Goal: Task Accomplishment & Management: Manage account settings

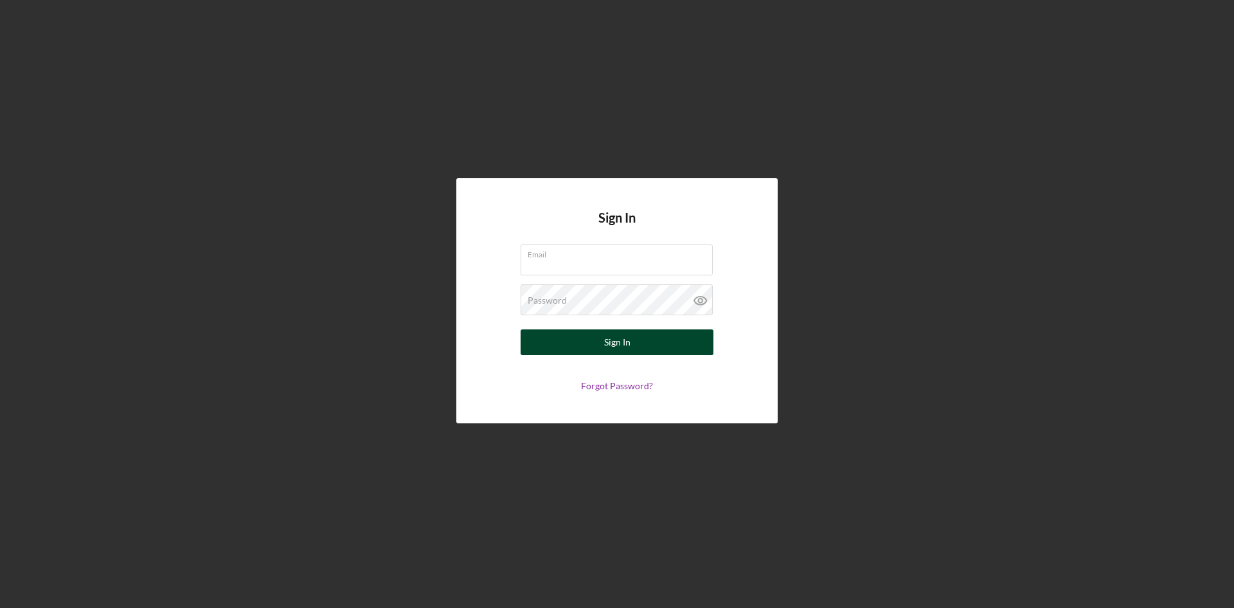
type input "[PERSON_NAME][EMAIL_ADDRESS][DOMAIN_NAME]"
click at [621, 342] on div "Sign In" at bounding box center [617, 342] width 26 height 26
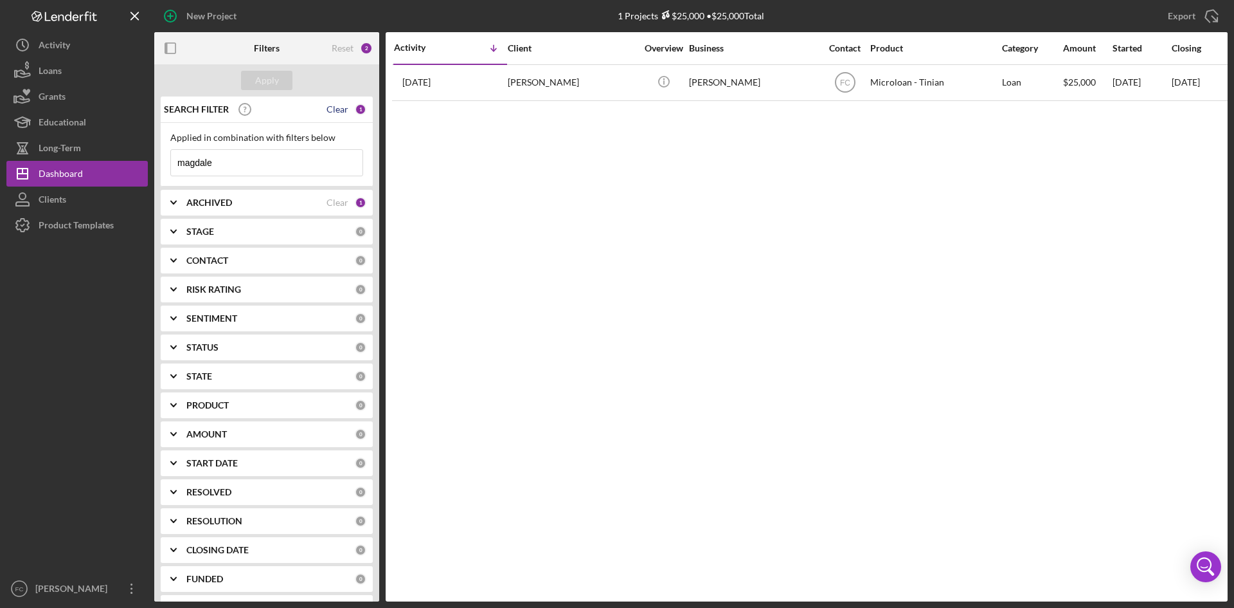
click at [339, 110] on div "Clear" at bounding box center [338, 109] width 22 height 10
click at [277, 73] on div "Apply" at bounding box center [267, 80] width 24 height 19
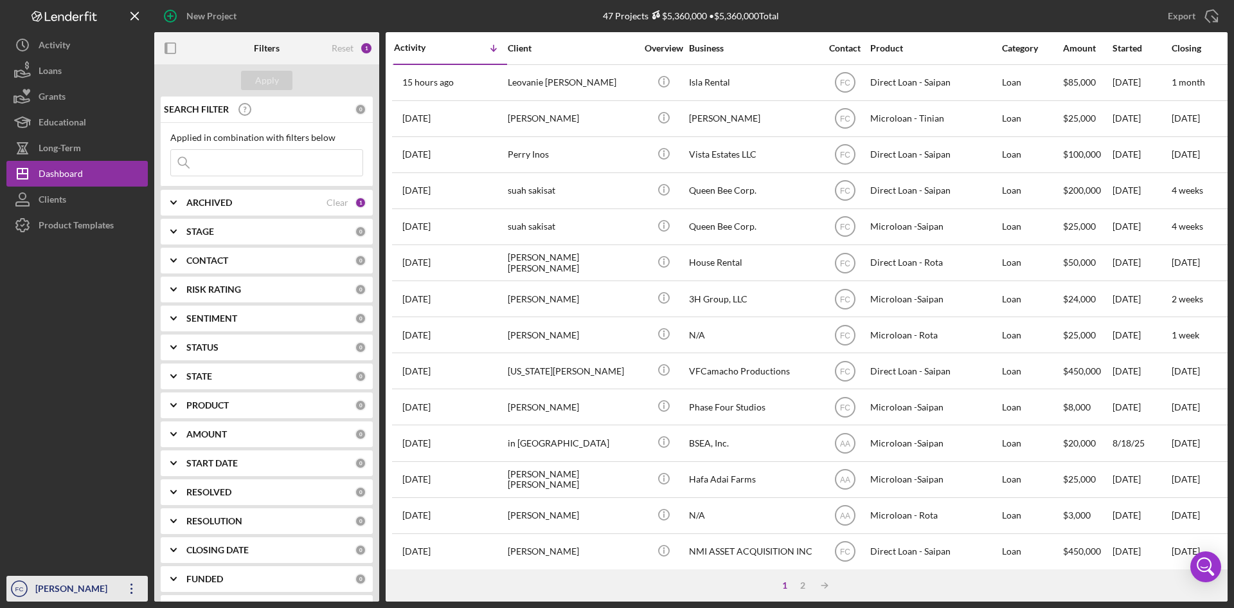
click at [59, 586] on div "[PERSON_NAME]" at bounding box center [74, 589] width 84 height 29
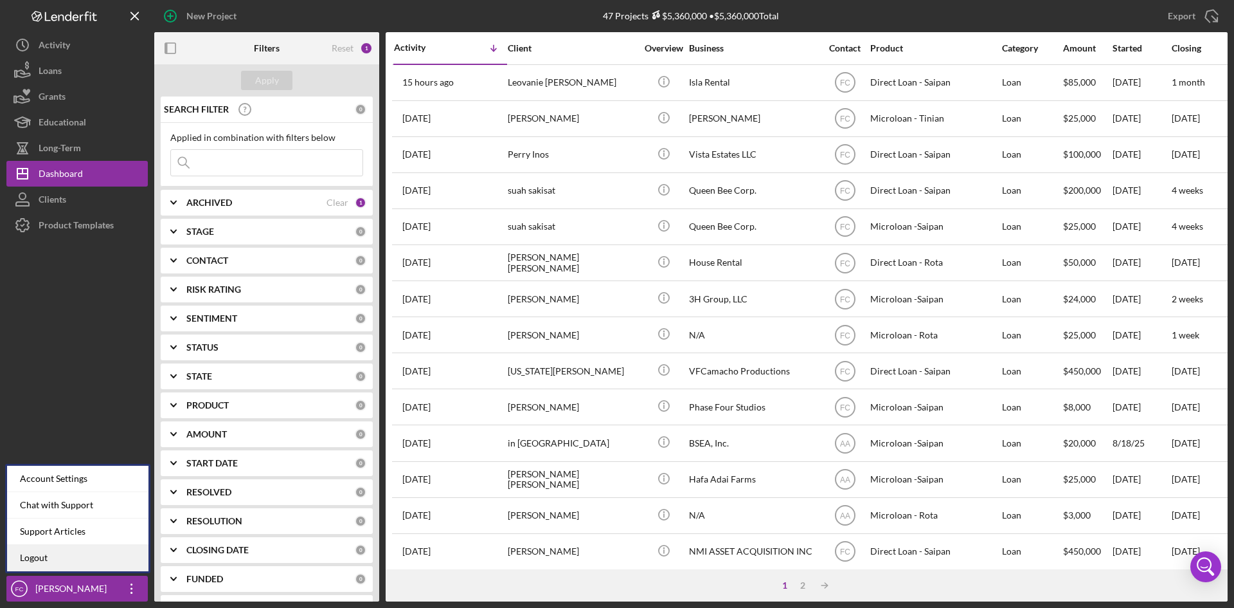
click at [89, 548] on link "Logout" at bounding box center [77, 558] width 141 height 26
